Goal: Task Accomplishment & Management: Use online tool/utility

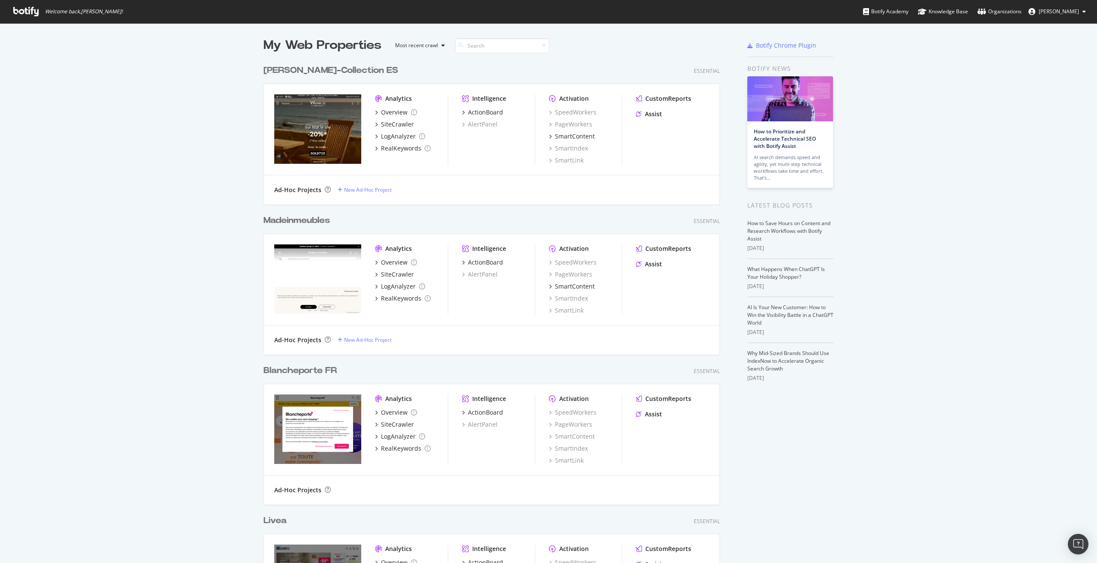
scroll to position [2094, 457]
click at [524, 46] on input at bounding box center [502, 45] width 94 height 15
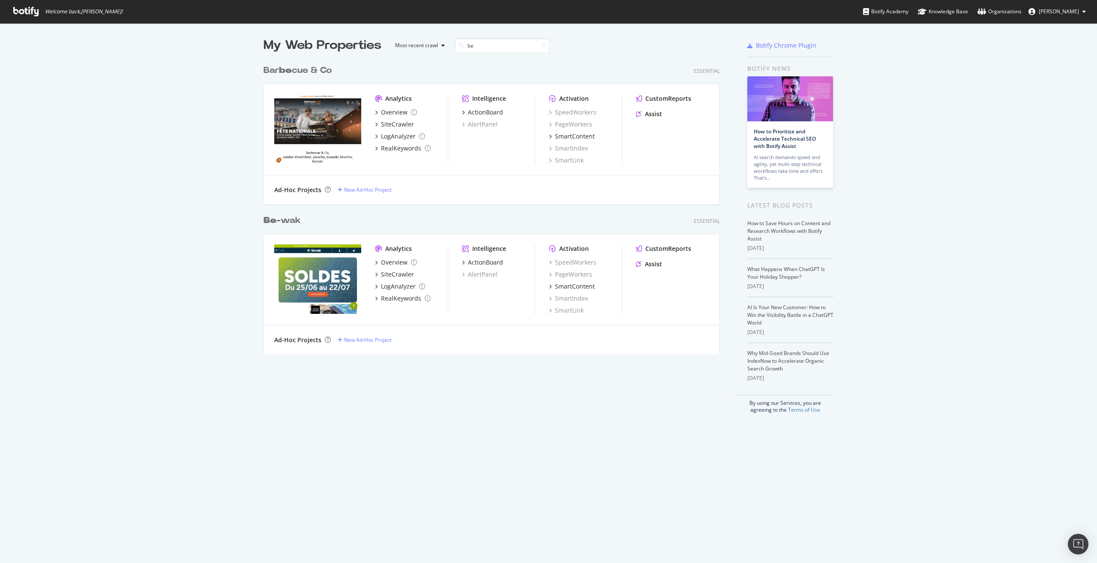
type input "be"
click at [325, 269] on img "grid" at bounding box center [317, 278] width 87 height 69
click at [399, 261] on div "Overview" at bounding box center [394, 262] width 27 height 9
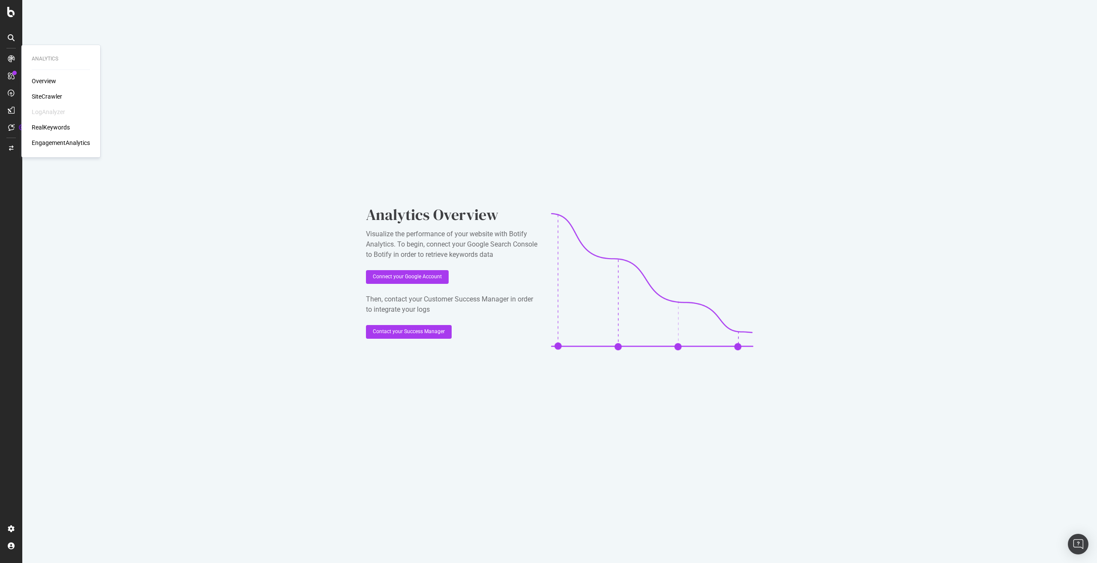
click at [43, 93] on div "SiteCrawler" at bounding box center [47, 96] width 30 height 9
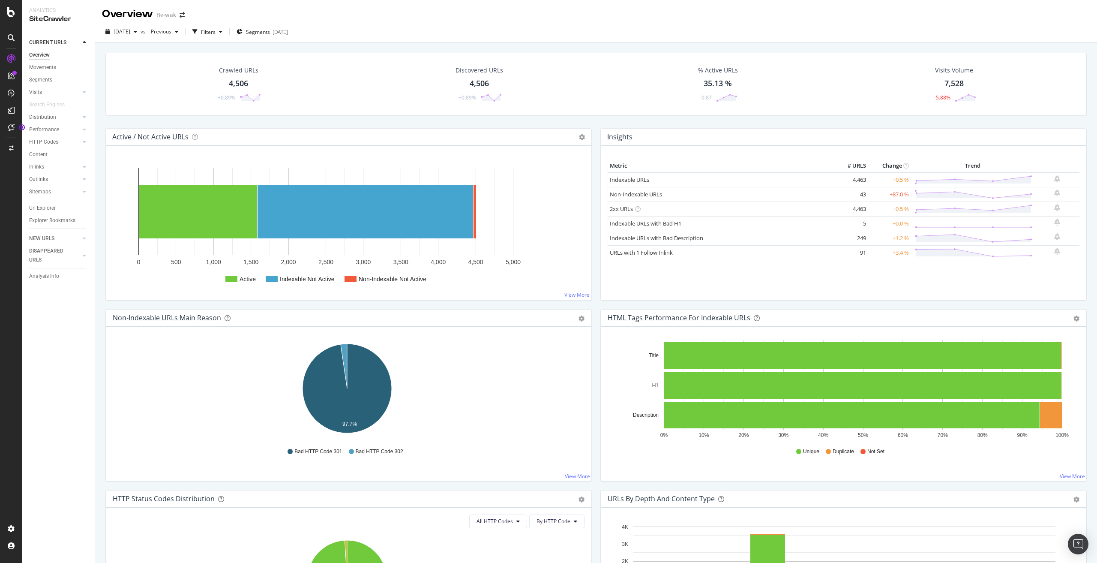
click at [646, 194] on link "Non-Indexable URLs" at bounding box center [636, 194] width 52 height 8
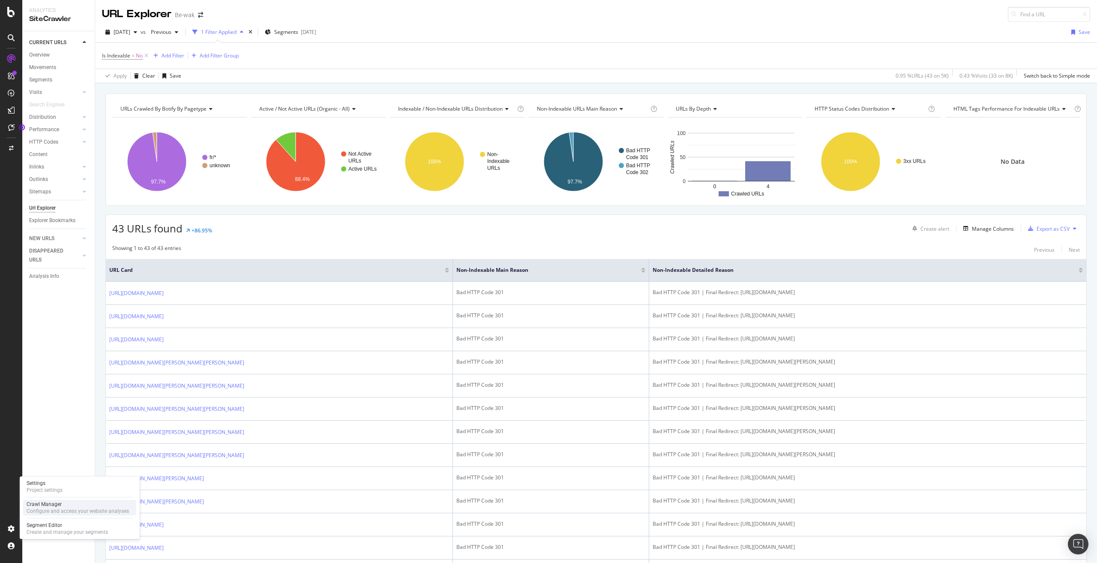
click at [56, 508] on div "Configure and access your website analyses" at bounding box center [78, 511] width 102 height 7
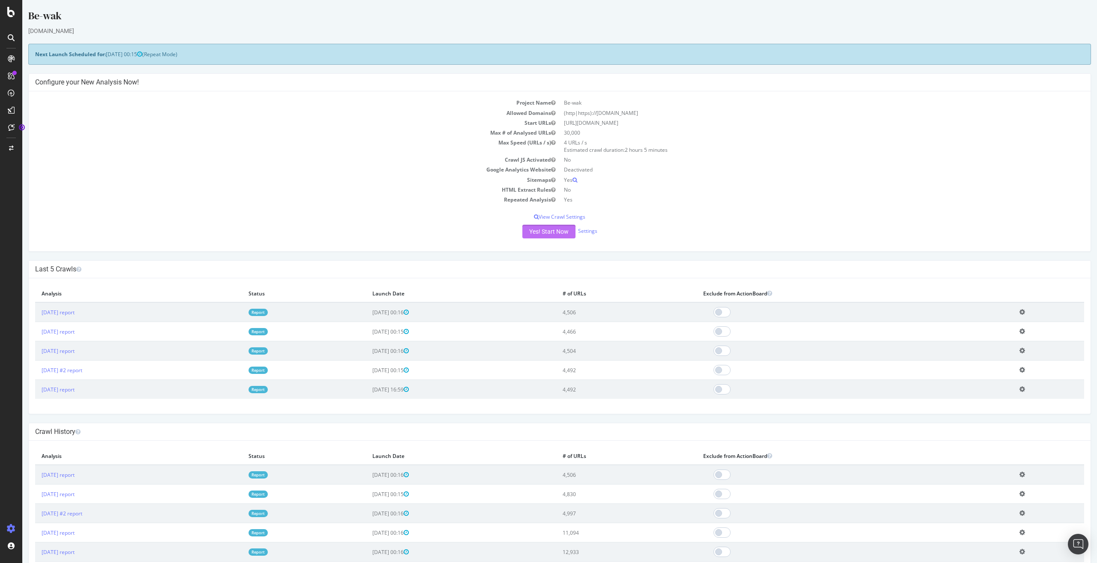
click at [556, 231] on button "Yes! Start Now" at bounding box center [549, 232] width 53 height 14
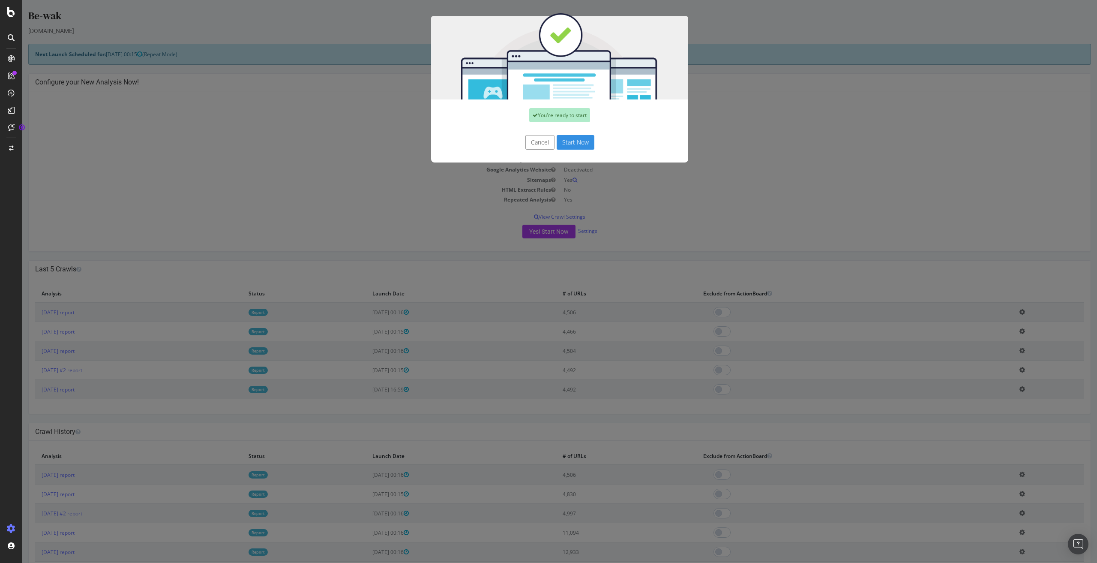
click at [581, 135] on button "Start Now" at bounding box center [576, 142] width 38 height 15
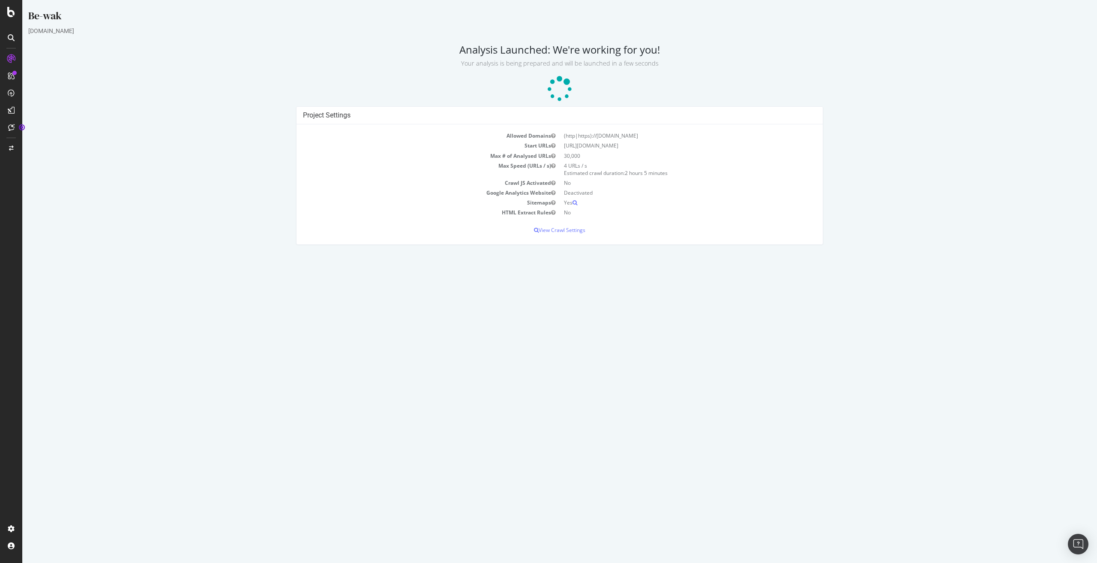
click at [586, 253] on html "Be-wak [DOMAIN_NAME] Analysis Launched: We're working for you! Your analysis is…" at bounding box center [559, 126] width 1075 height 253
